Goal: Task Accomplishment & Management: Use online tool/utility

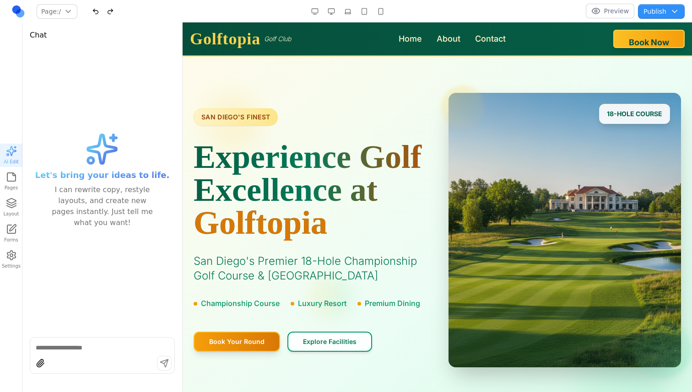
click at [604, 8] on button "Preview" at bounding box center [610, 11] width 49 height 15
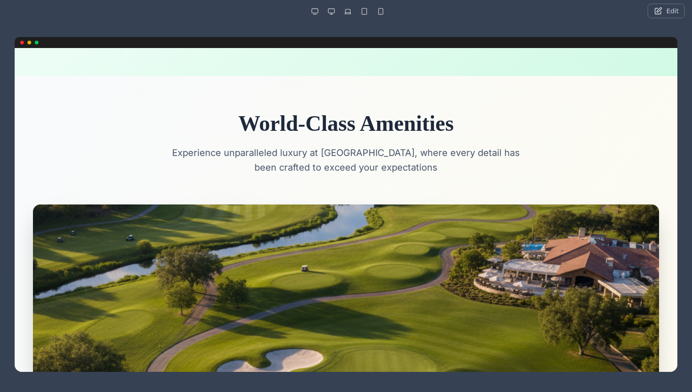
scroll to position [149, 0]
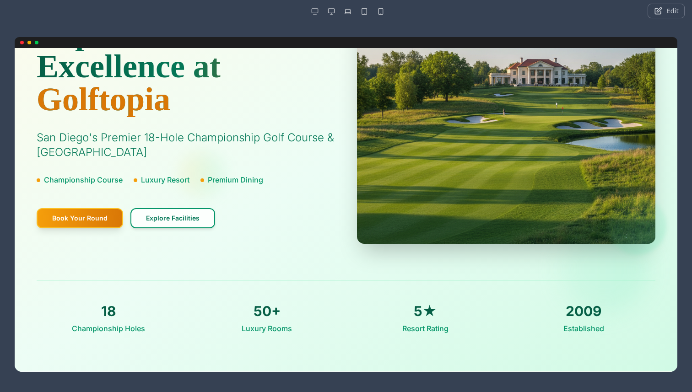
click at [332, 9] on button "button" at bounding box center [331, 11] width 15 height 15
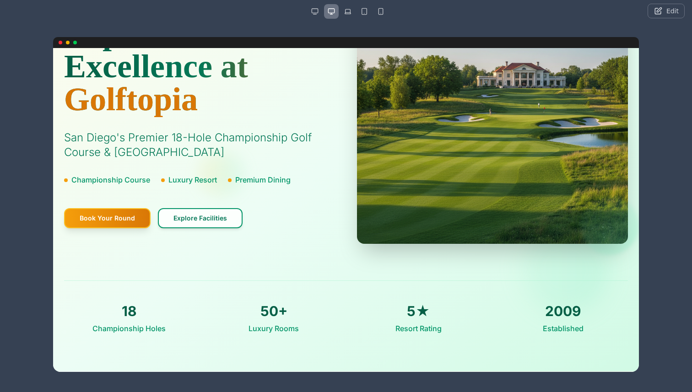
click at [354, 12] on button "button" at bounding box center [347, 11] width 15 height 15
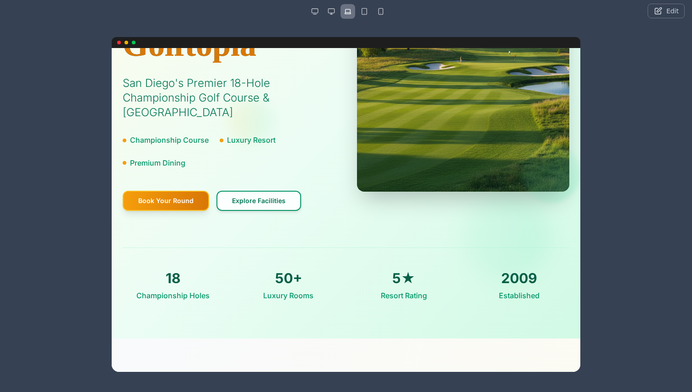
click at [364, 12] on button "button" at bounding box center [364, 11] width 15 height 15
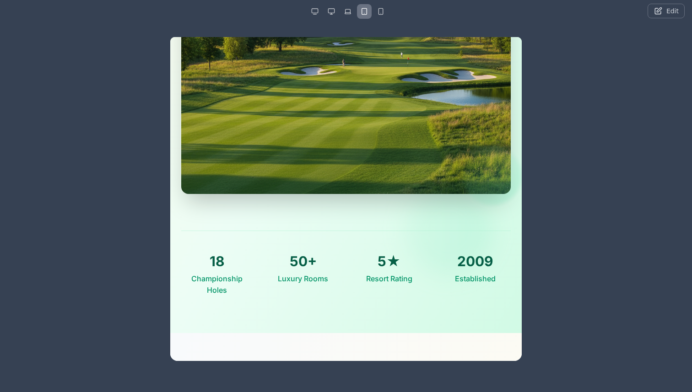
click at [381, 13] on button "button" at bounding box center [380, 11] width 15 height 15
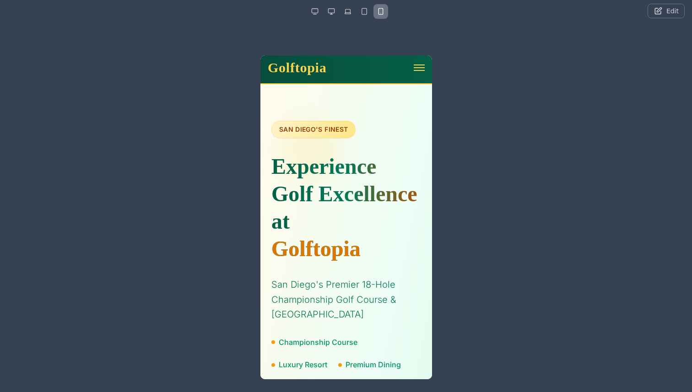
scroll to position [0, 0]
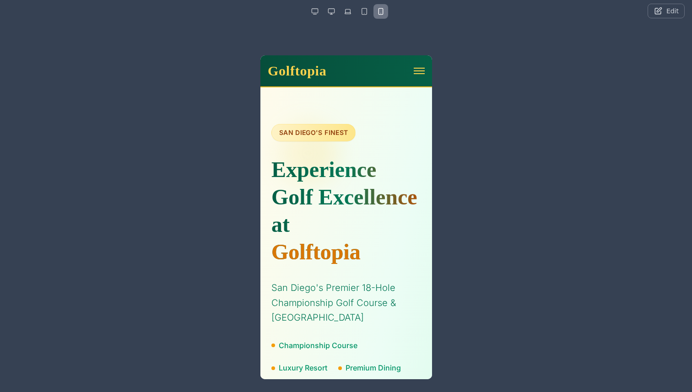
click at [670, 11] on button "Edit" at bounding box center [665, 11] width 37 height 15
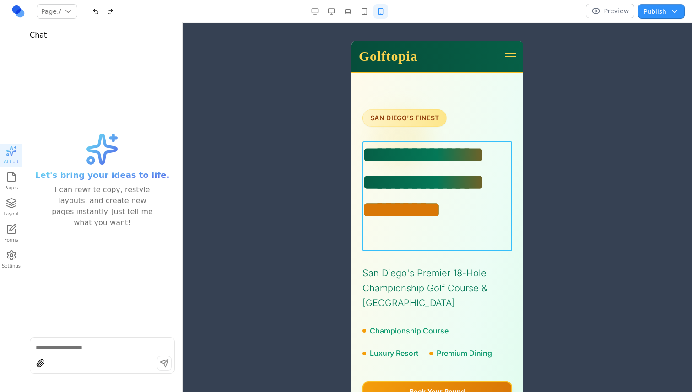
click at [409, 197] on h1 "**********" at bounding box center [437, 196] width 150 height 110
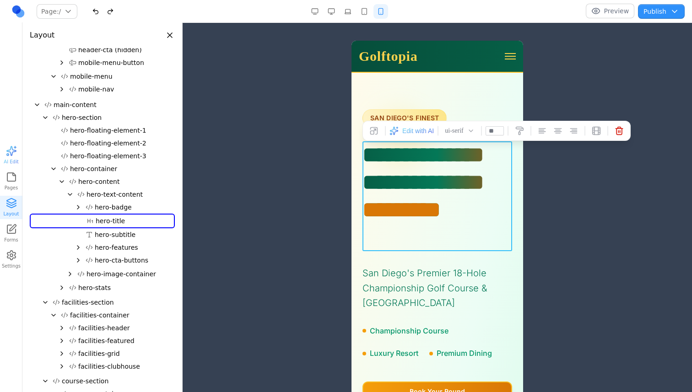
scroll to position [71, 0]
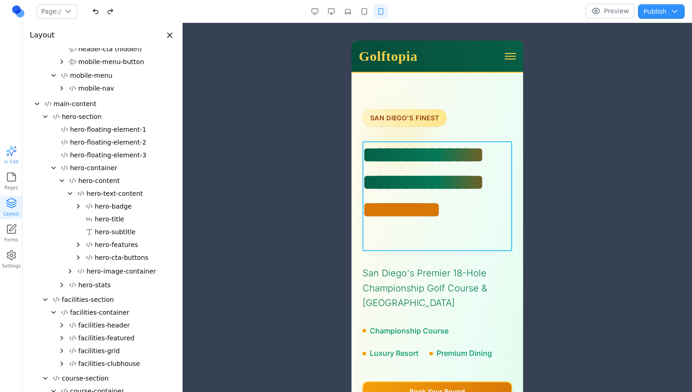
click at [425, 38] on div at bounding box center [437, 207] width 509 height 370
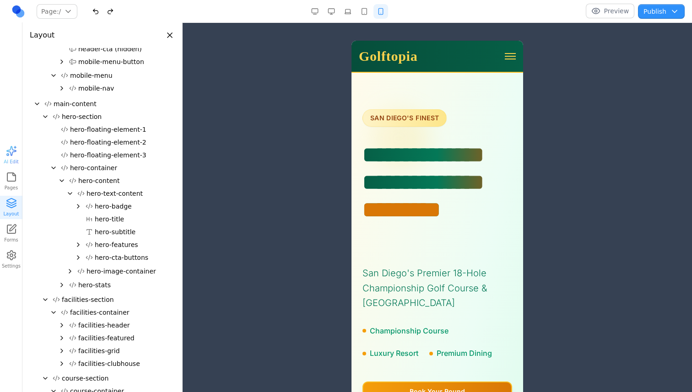
click at [308, 10] on button "button" at bounding box center [314, 11] width 15 height 15
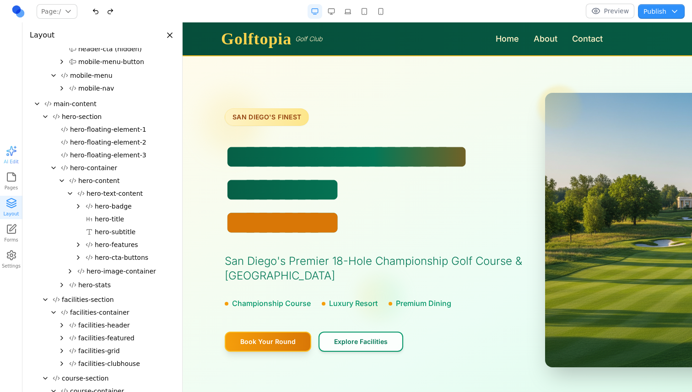
click at [333, 11] on button "button" at bounding box center [331, 11] width 15 height 15
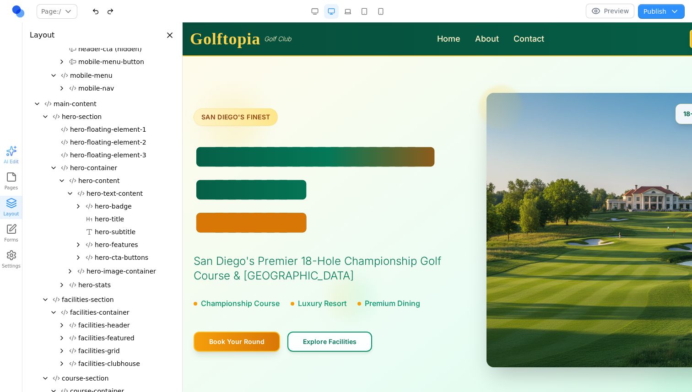
click at [315, 12] on button "button" at bounding box center [314, 11] width 15 height 15
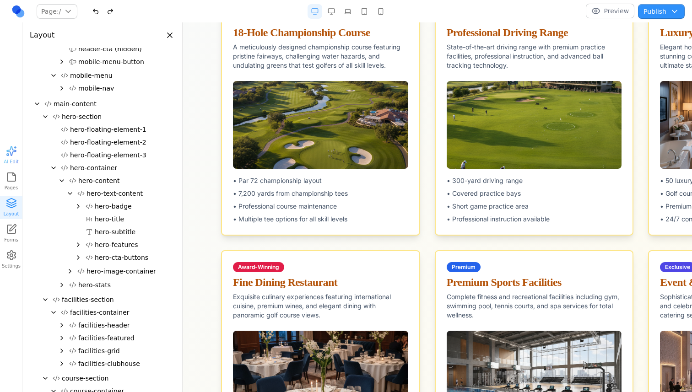
scroll to position [0, 127]
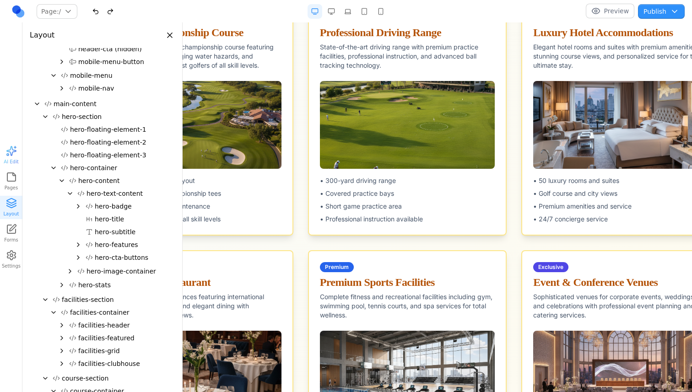
click at [349, 8] on button "button" at bounding box center [347, 11] width 15 height 15
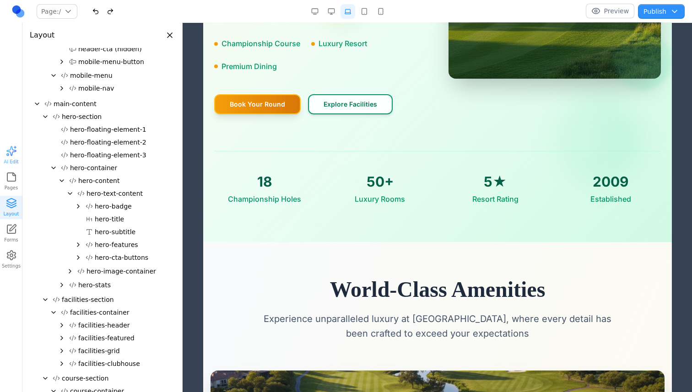
scroll to position [75, 0]
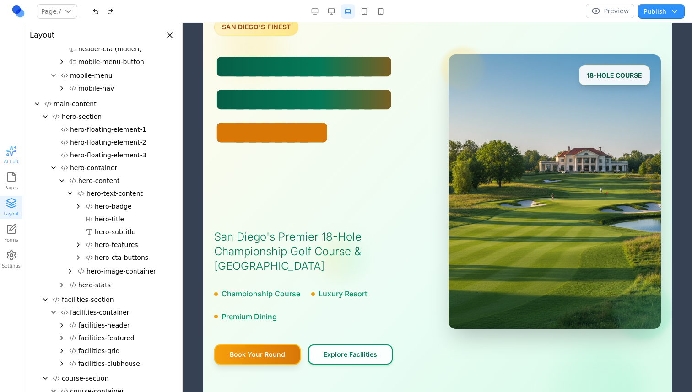
click at [346, 16] on button "button" at bounding box center [347, 11] width 15 height 15
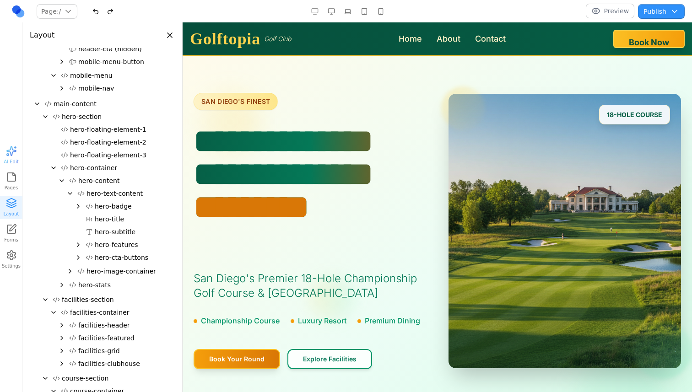
scroll to position [0, 0]
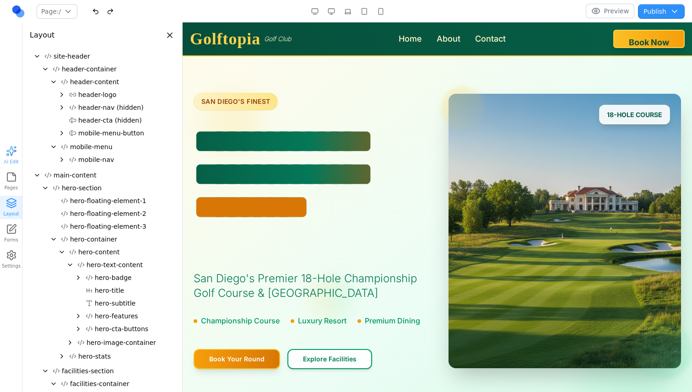
click at [70, 187] on span "hero-section" at bounding box center [82, 187] width 40 height 9
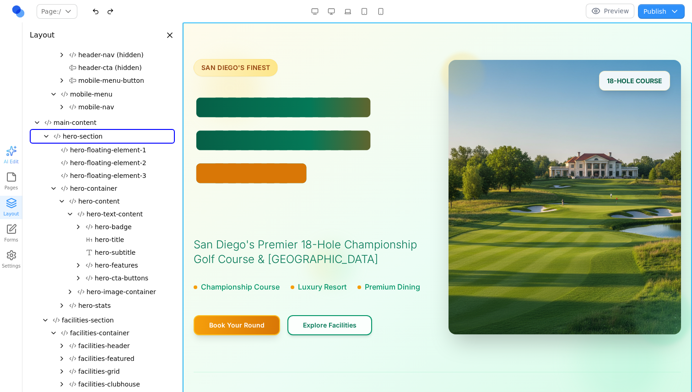
scroll to position [54, 0]
click at [111, 165] on button "hero-floating-element-2" at bounding box center [116, 161] width 118 height 13
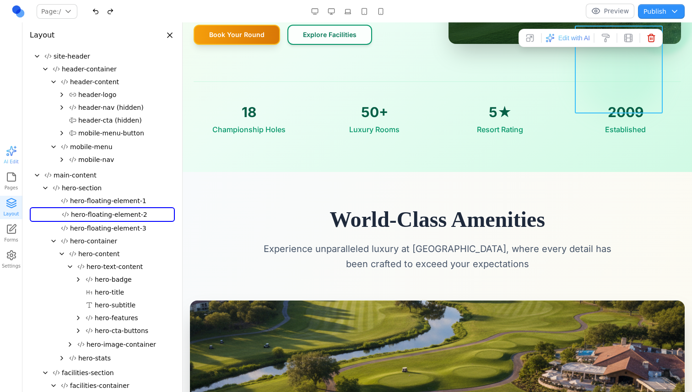
scroll to position [328, 0]
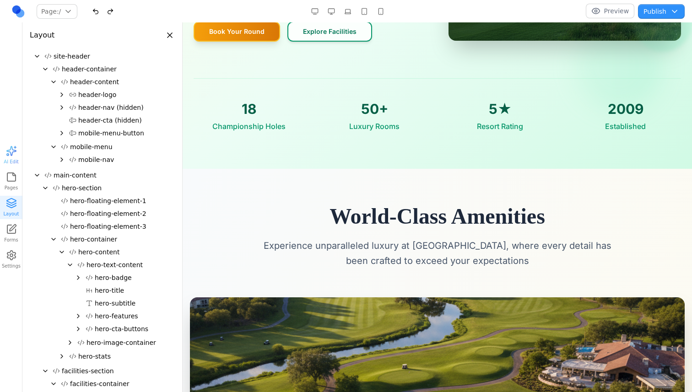
click at [15, 154] on div "button" at bounding box center [11, 150] width 11 height 11
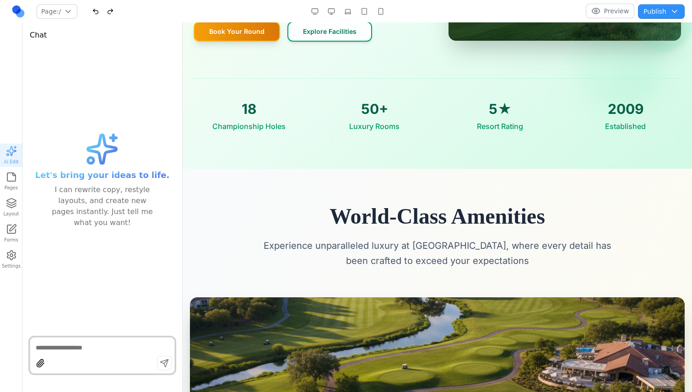
click at [14, 204] on icon "button" at bounding box center [10, 204] width 9 height 2
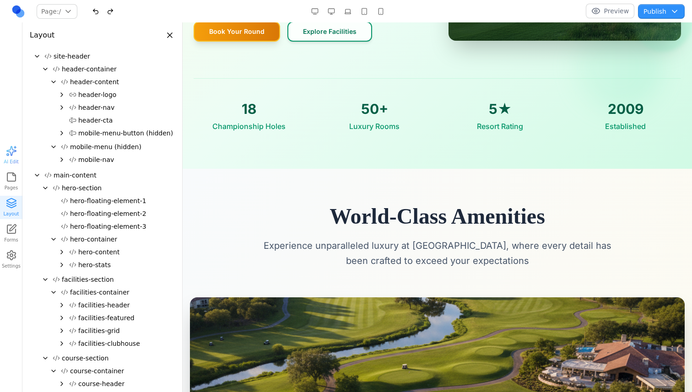
click at [110, 227] on span "hero-floating-element-3" at bounding box center [108, 226] width 76 height 9
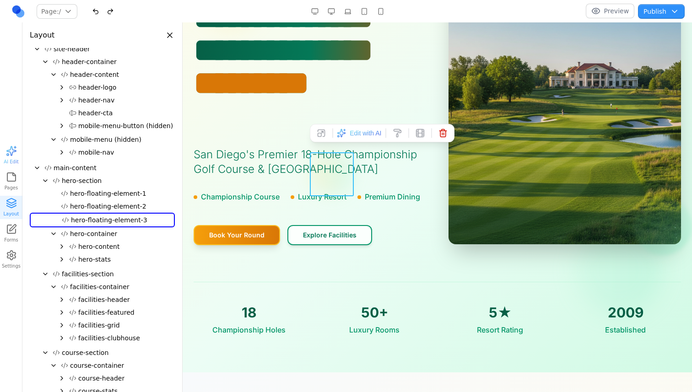
scroll to position [120, 0]
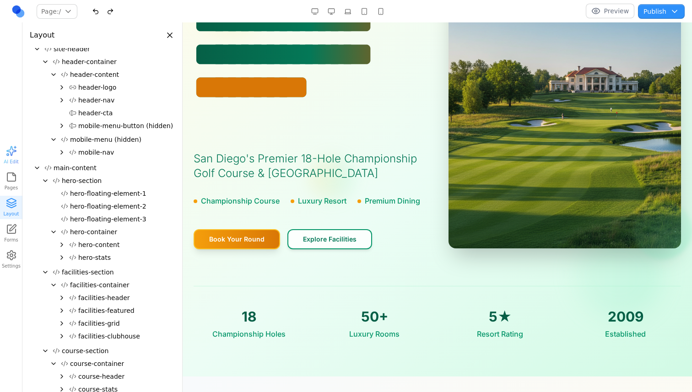
click at [339, 203] on span "Luxury Resort" at bounding box center [322, 201] width 48 height 12
click at [97, 212] on div "hero-floating-element-1 hero-floating-element-2 hero-floating-element-3 hero-co…" at bounding box center [102, 226] width 145 height 79
click at [91, 195] on span "hero-floating-element-1" at bounding box center [108, 193] width 76 height 9
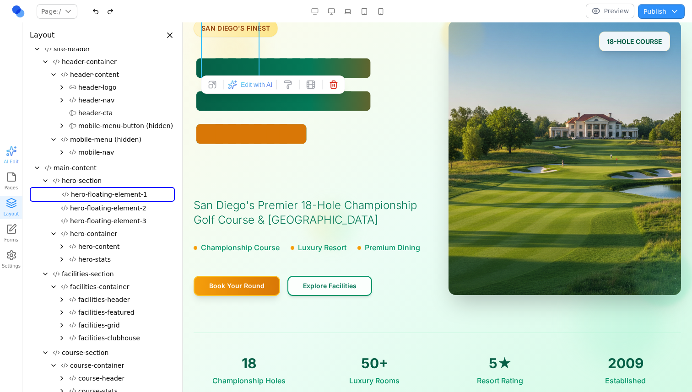
scroll to position [0, 0]
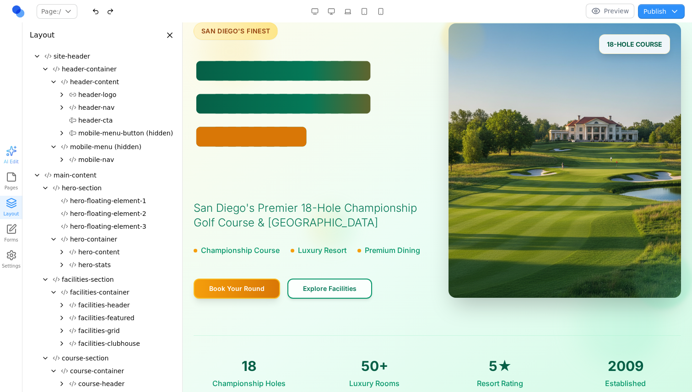
click at [65, 196] on button "hero-floating-element-1" at bounding box center [116, 200] width 118 height 13
drag, startPoint x: 78, startPoint y: 202, endPoint x: 81, endPoint y: 223, distance: 21.7
click at [81, 223] on div "site-header header-container header-content header-logo header-nav header-cta m…" at bounding box center [102, 366] width 145 height 633
click at [88, 186] on span "hero-section" at bounding box center [82, 187] width 40 height 9
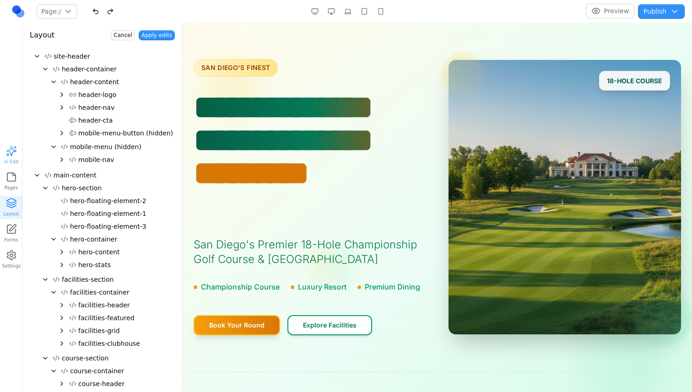
click at [45, 188] on icon "Collapse" at bounding box center [45, 188] width 4 height 2
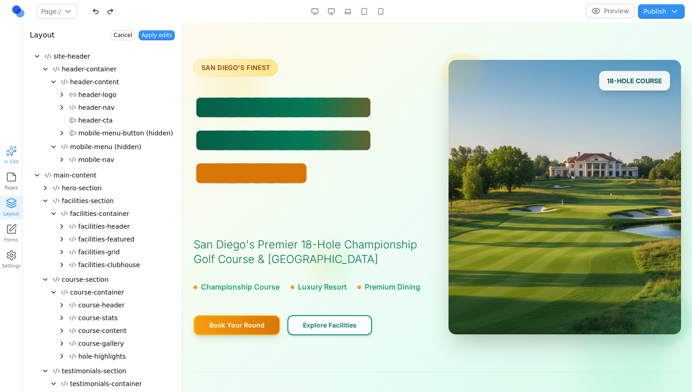
click at [35, 179] on div "main-content" at bounding box center [102, 175] width 145 height 13
click at [35, 172] on icon "Collapse" at bounding box center [36, 175] width 7 height 7
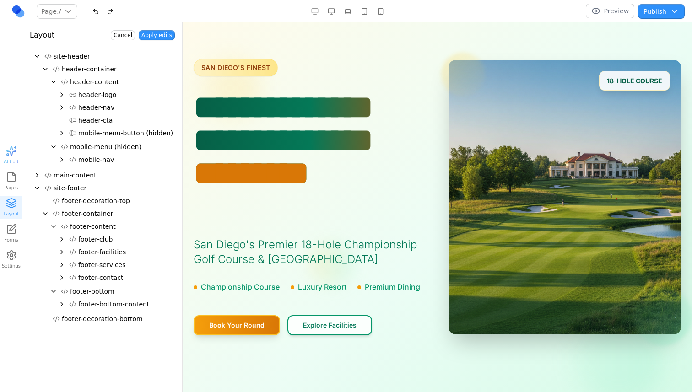
click at [34, 187] on icon "Collapse" at bounding box center [36, 187] width 7 height 7
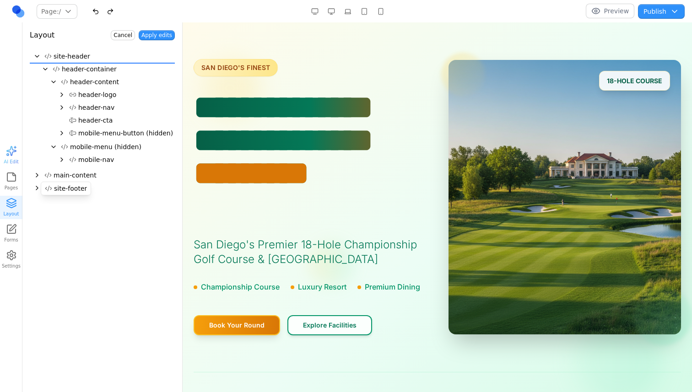
drag, startPoint x: 50, startPoint y: 188, endPoint x: 72, endPoint y: 64, distance: 126.4
click at [73, 63] on div "site-header header-container header-content header-logo header-nav header-cta m…" at bounding box center [102, 122] width 145 height 145
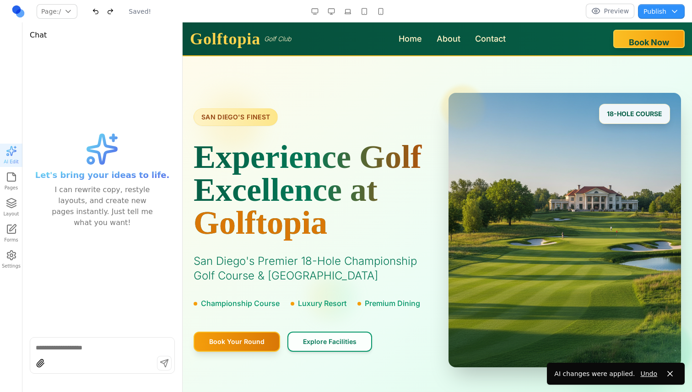
click at [10, 208] on icon "button" at bounding box center [11, 203] width 11 height 11
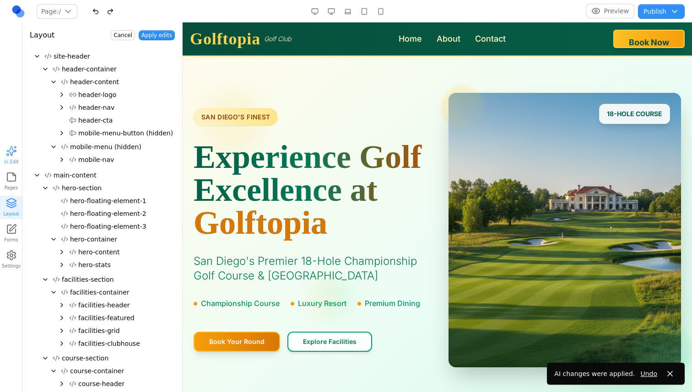
click at [44, 184] on icon "Collapse" at bounding box center [45, 187] width 7 height 7
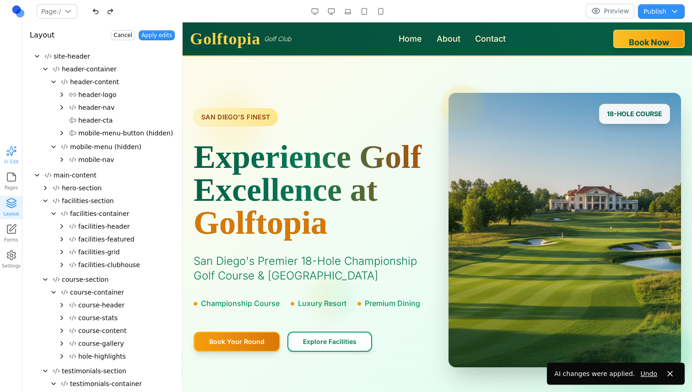
click at [44, 197] on icon "Collapse" at bounding box center [45, 200] width 7 height 7
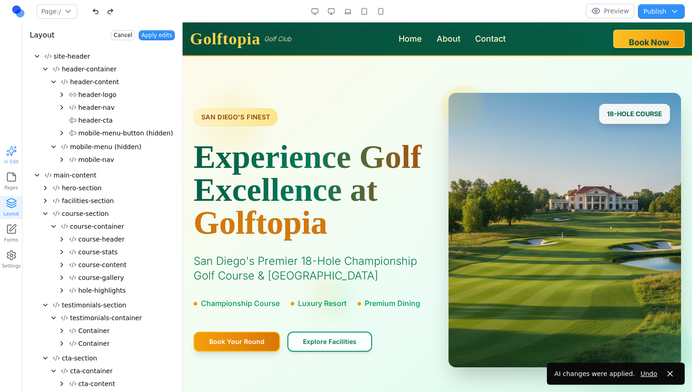
click at [44, 214] on icon "Collapse" at bounding box center [45, 214] width 4 height 2
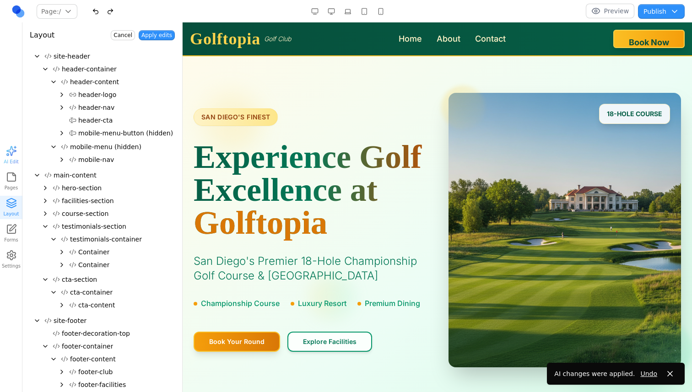
click at [43, 226] on icon "Collapse" at bounding box center [45, 226] width 7 height 7
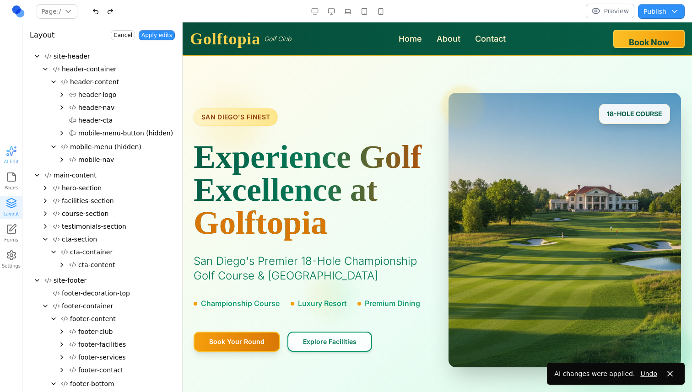
click at [43, 247] on div "cta-container" at bounding box center [102, 252] width 145 height 13
click at [44, 237] on icon "Collapse" at bounding box center [45, 239] width 7 height 7
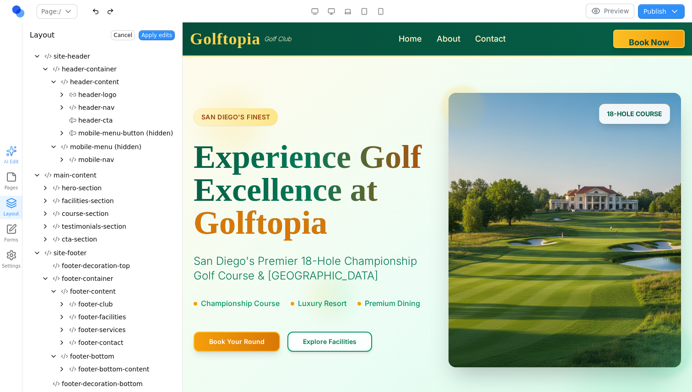
click at [223, 170] on h1 "Experience Golf Excellence at Golftopia" at bounding box center [310, 189] width 233 height 99
click at [82, 177] on span "main-content" at bounding box center [75, 175] width 43 height 9
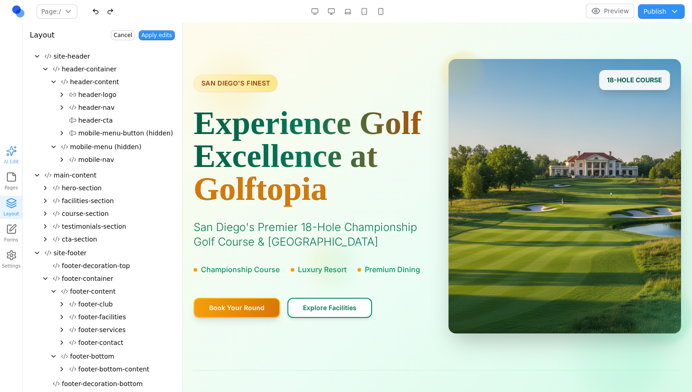
click at [82, 177] on span "main-content" at bounding box center [75, 175] width 43 height 9
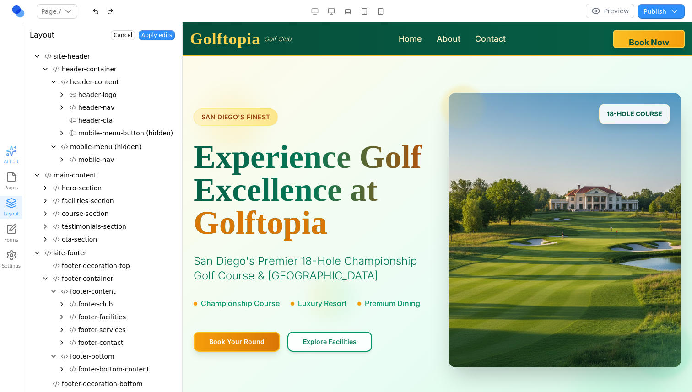
click at [109, 265] on span "footer-decoration-top" at bounding box center [96, 265] width 68 height 9
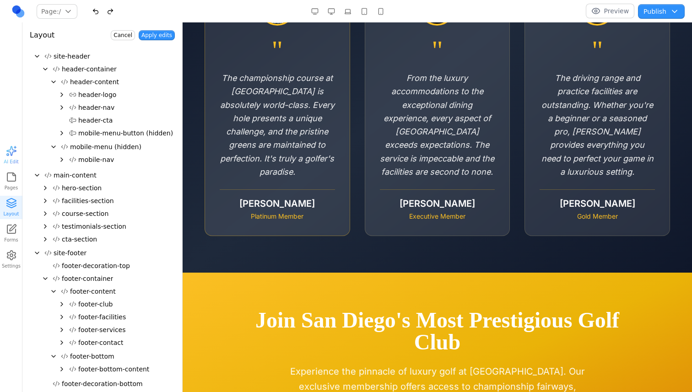
click at [278, 137] on p "The championship course at [GEOGRAPHIC_DATA] is absolutely world-class. Every h…" at bounding box center [277, 124] width 115 height 107
click at [304, 84] on div "" The championship course at Malu Chitta is absolutely world-class. Every hole …" at bounding box center [277, 105] width 115 height 232
click at [285, 120] on p "The championship course at [GEOGRAPHIC_DATA] is absolutely world-class. Every h…" at bounding box center [277, 124] width 115 height 107
click at [270, 325] on h2 "Join San Diego's Most Prestigious Golf Club" at bounding box center [437, 331] width 410 height 44
click at [64, 280] on span "footer-container" at bounding box center [87, 278] width 51 height 9
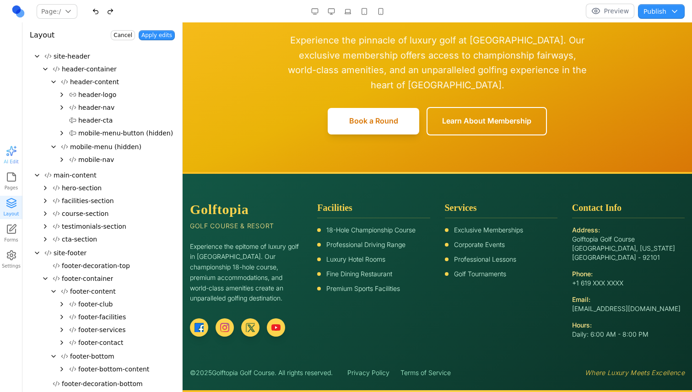
click at [6, 160] on span "AI Edit" at bounding box center [11, 161] width 15 height 7
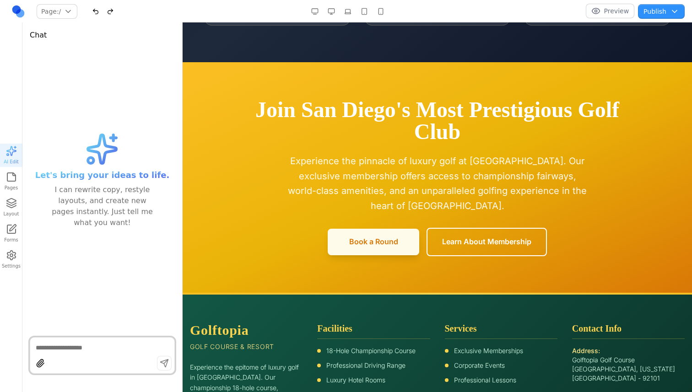
scroll to position [2677, 0]
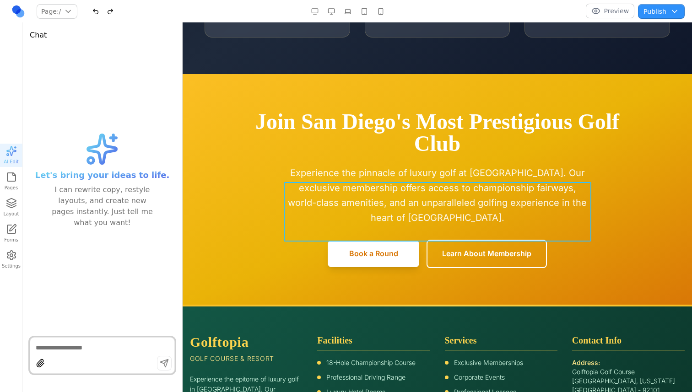
click at [353, 207] on p "Experience the pinnacle of luxury golf at [GEOGRAPHIC_DATA]. Our exclusive memb…" at bounding box center [437, 195] width 307 height 59
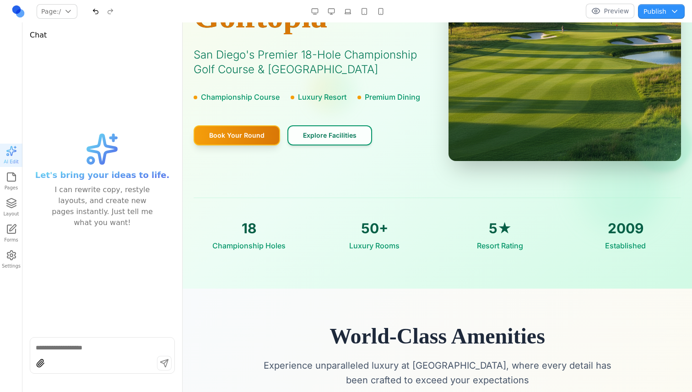
scroll to position [0, 0]
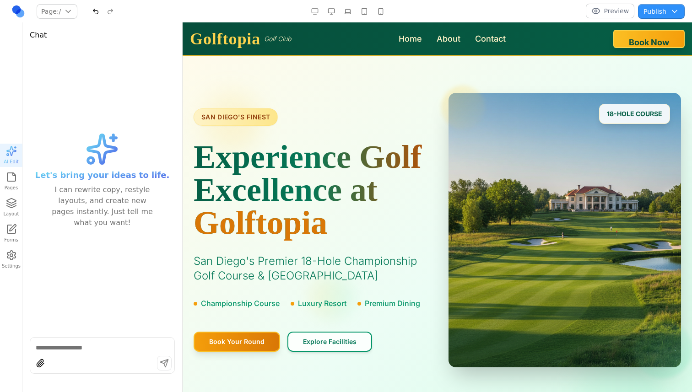
click at [10, 180] on icon "button" at bounding box center [11, 177] width 11 height 11
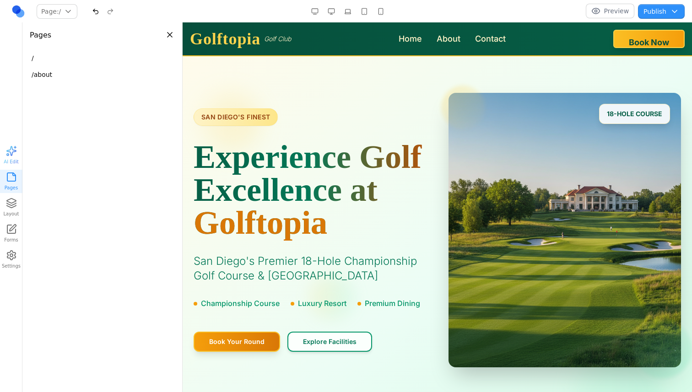
click at [10, 148] on div "button" at bounding box center [11, 150] width 11 height 11
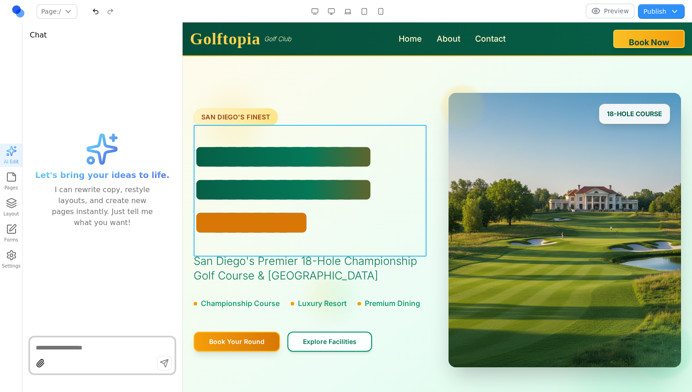
click at [394, 239] on span "*********" at bounding box center [310, 222] width 233 height 33
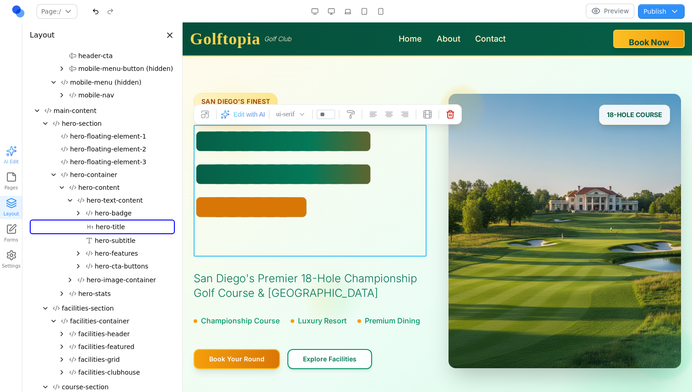
scroll to position [71, 0]
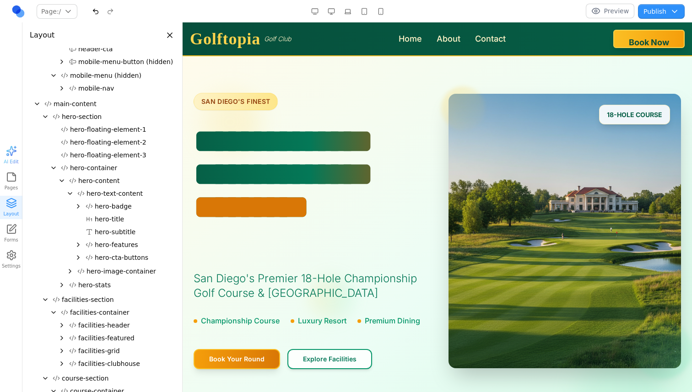
click at [140, 168] on button "hero-container" at bounding box center [116, 167] width 118 height 13
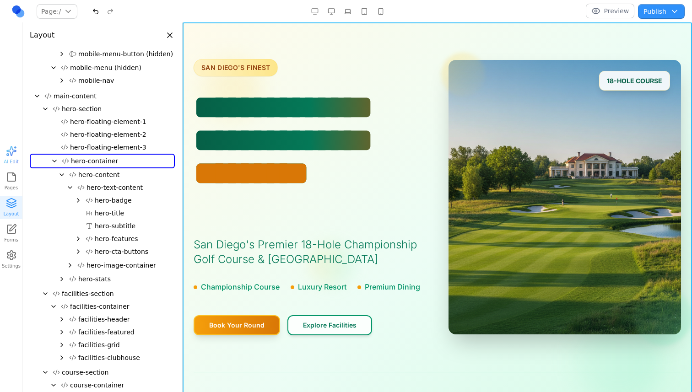
scroll to position [0, 0]
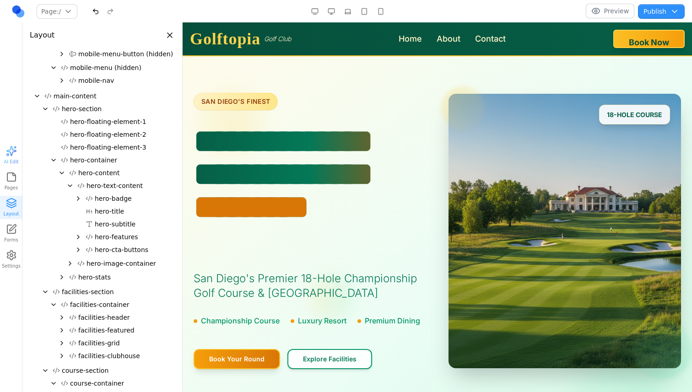
click at [590, 10] on button "Preview" at bounding box center [610, 11] width 49 height 15
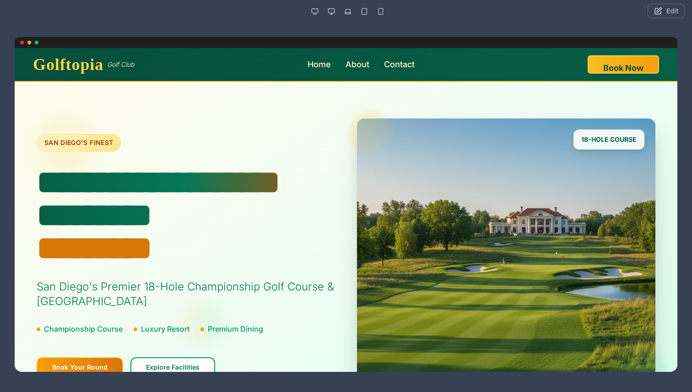
click at [661, 12] on button "Edit" at bounding box center [665, 11] width 37 height 15
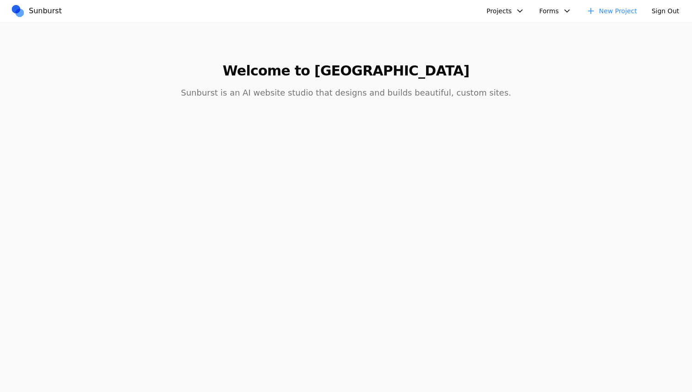
click at [520, 8] on button "Projects" at bounding box center [505, 11] width 49 height 15
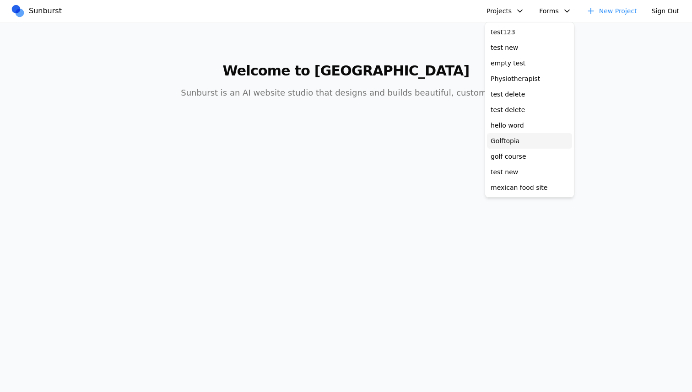
click at [513, 139] on link "Golftopia" at bounding box center [529, 141] width 85 height 16
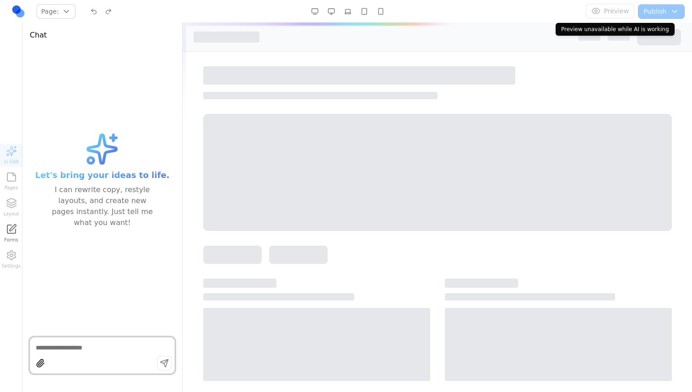
click at [553, 15] on div "Preview Publish Choose publish destination Staging (Sunburst Preview URL) [URL]…" at bounding box center [575, 11] width 220 height 15
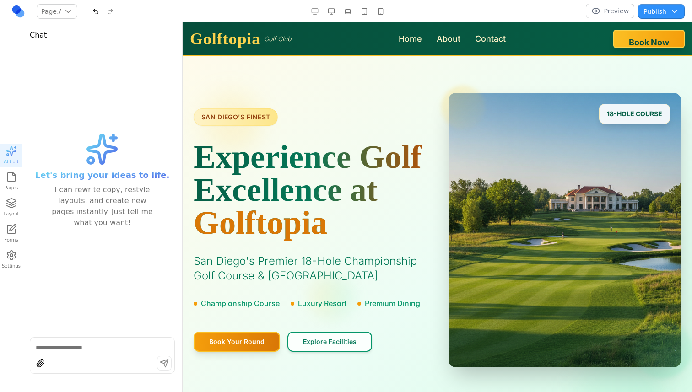
click at [590, 15] on button "Preview" at bounding box center [610, 11] width 49 height 15
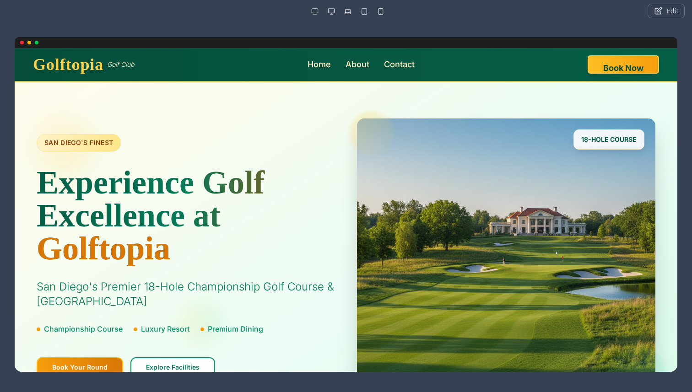
click at [579, 16] on div "Edit" at bounding box center [575, 11] width 220 height 15
click at [572, 28] on div at bounding box center [346, 183] width 692 height 322
click at [568, 35] on div at bounding box center [346, 183] width 692 height 322
click at [654, 8] on button "Edit" at bounding box center [665, 11] width 37 height 15
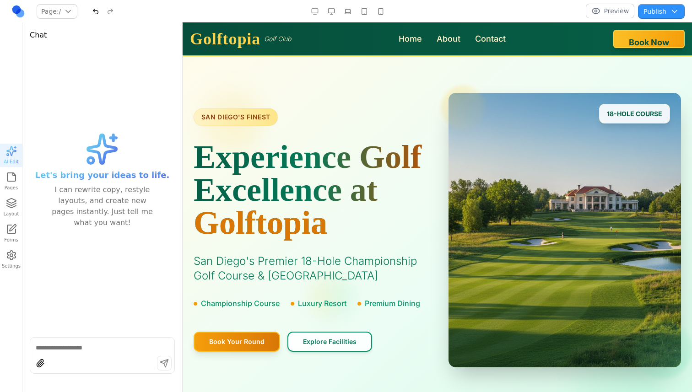
click at [332, 11] on button "button" at bounding box center [331, 11] width 15 height 15
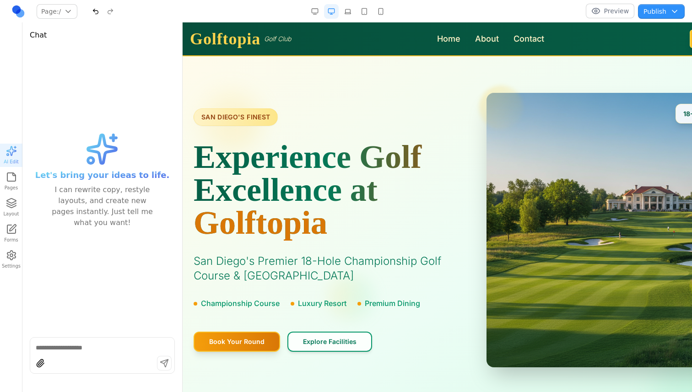
click at [347, 11] on button "button" at bounding box center [347, 11] width 15 height 15
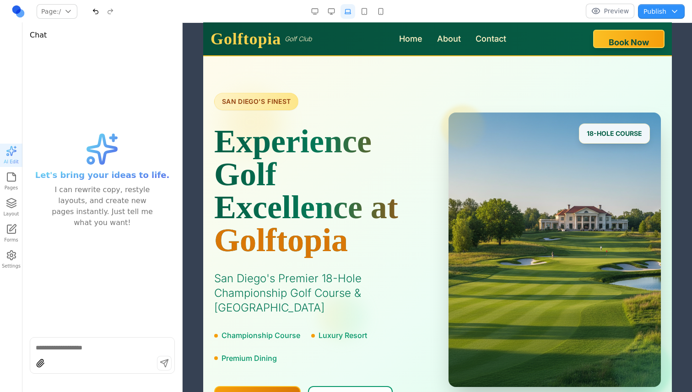
click at [323, 10] on div at bounding box center [347, 11] width 81 height 15
click at [328, 10] on button "button" at bounding box center [331, 11] width 15 height 15
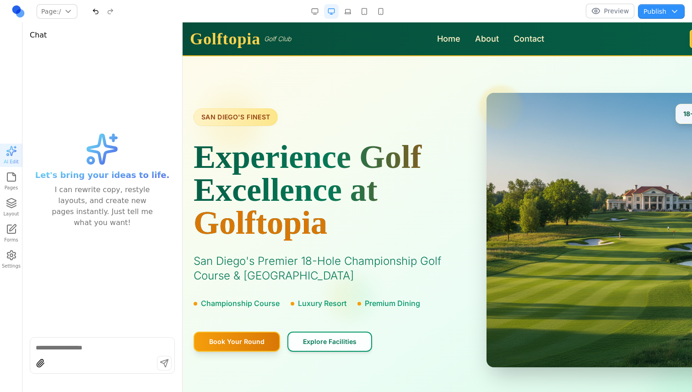
click at [315, 10] on button "button" at bounding box center [314, 11] width 15 height 15
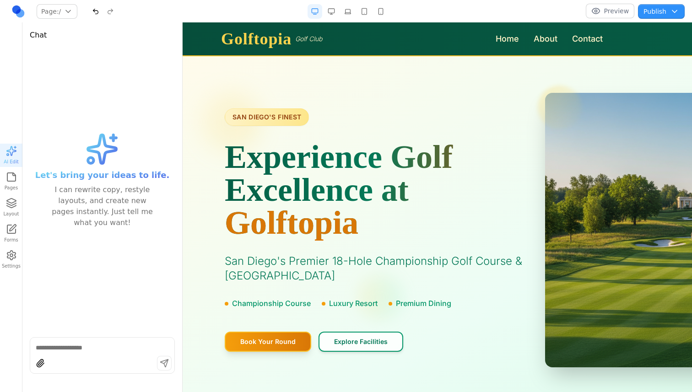
click at [327, 13] on button "button" at bounding box center [331, 11] width 15 height 15
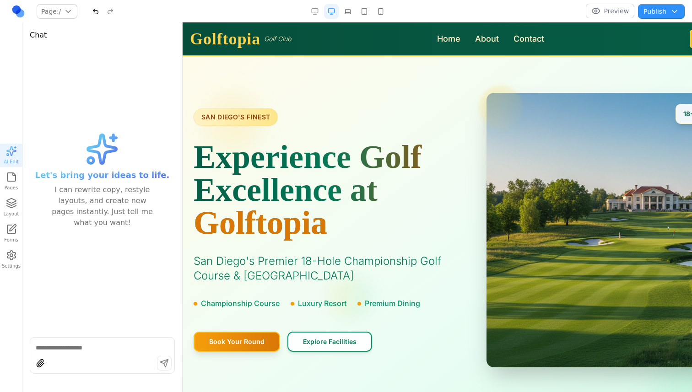
click at [312, 12] on button "button" at bounding box center [314, 11] width 15 height 15
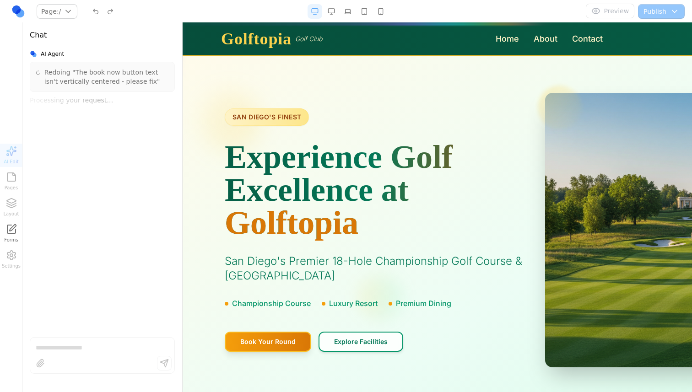
click at [328, 11] on button "button" at bounding box center [331, 11] width 15 height 15
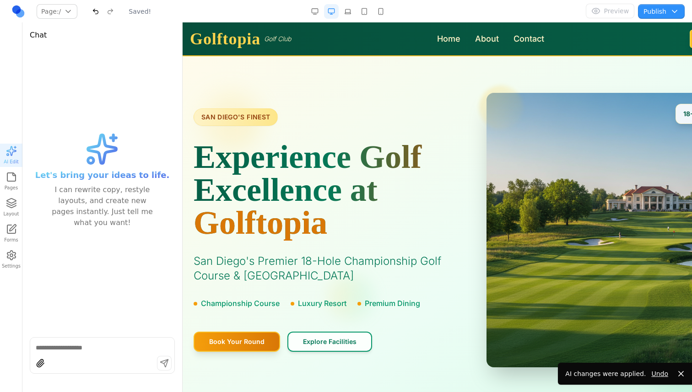
click at [328, 11] on button "button" at bounding box center [331, 11] width 15 height 15
